Goal: Check status: Check status

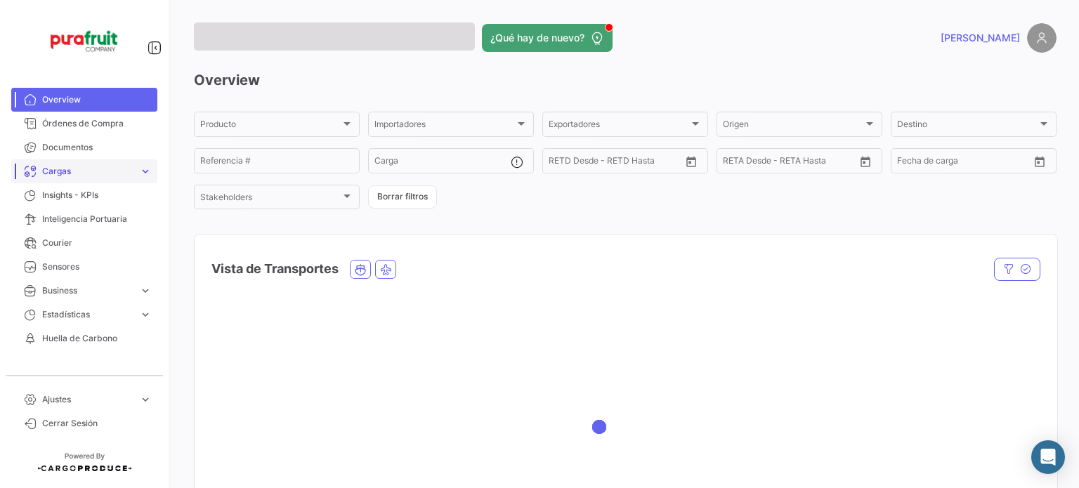
click at [72, 175] on span "Cargas" at bounding box center [87, 171] width 91 height 13
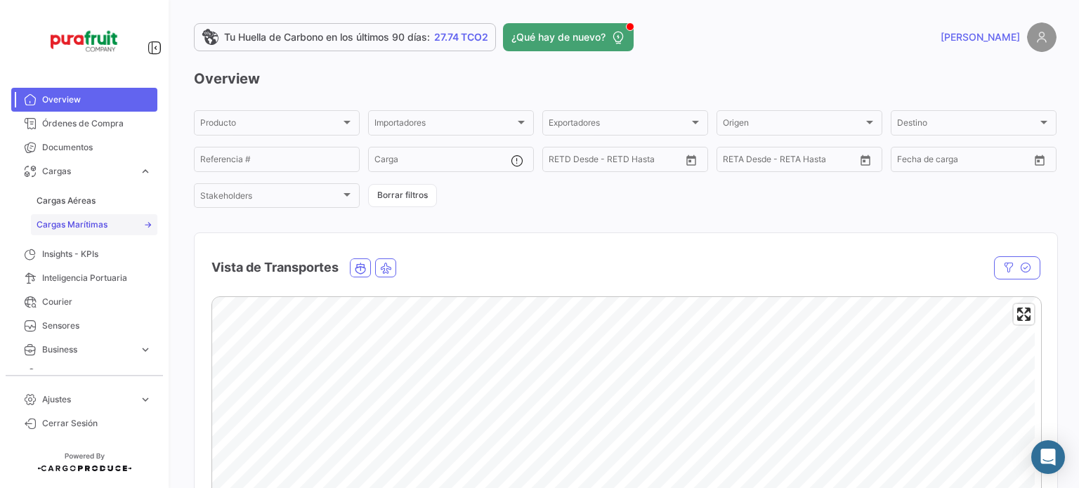
click at [87, 216] on link "Cargas Marítimas" at bounding box center [94, 224] width 126 height 21
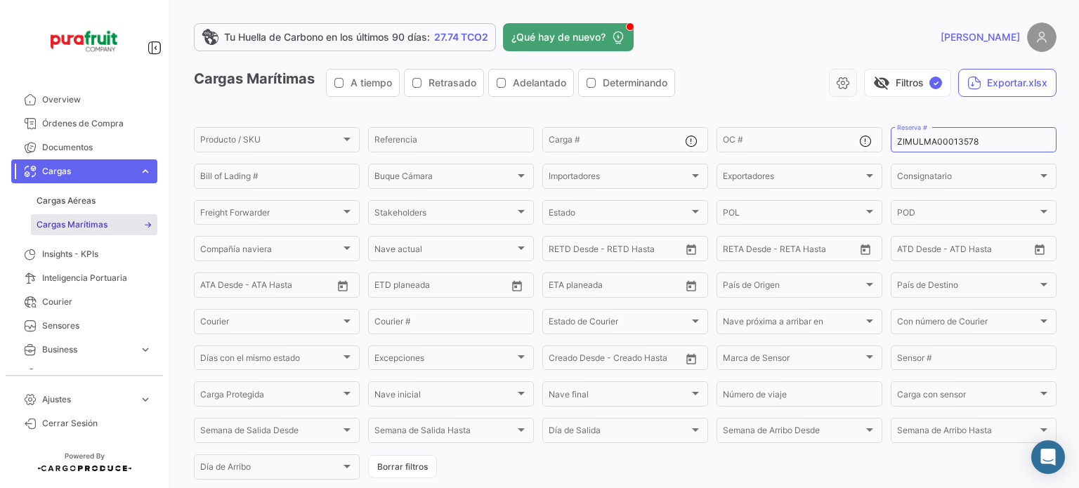
click at [107, 219] on link "Cargas Marítimas" at bounding box center [94, 224] width 126 height 21
click at [910, 148] on div "ZIMULMA00013578 Reserva #" at bounding box center [973, 138] width 153 height 27
click at [910, 147] on input "ZIMULMA00013578" at bounding box center [973, 142] width 153 height 10
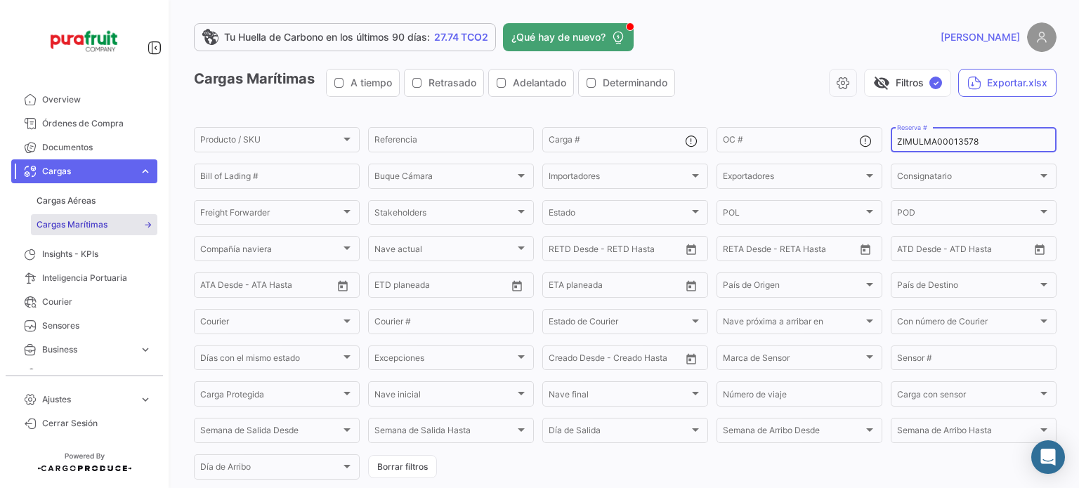
paste input "EBKG14336391"
type input "EBKG14336391"
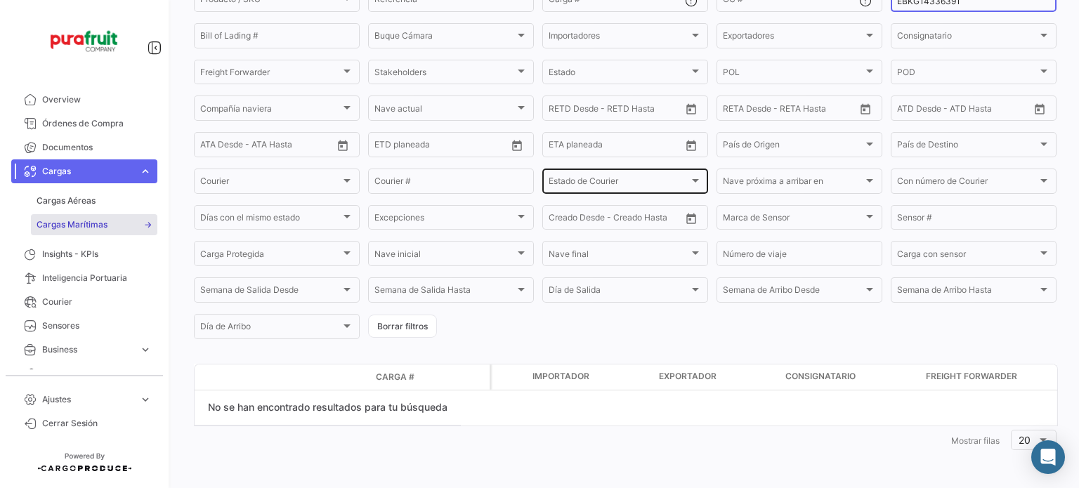
scroll to position [143, 0]
